Goal: Find specific page/section: Find specific page/section

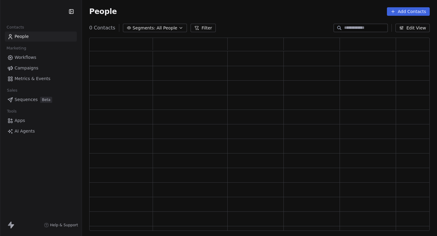
scroll to position [194, 341]
